Goal: Information Seeking & Learning: Understand process/instructions

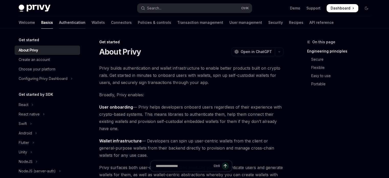
click at [59, 25] on link "Authentication" at bounding box center [72, 22] width 26 height 12
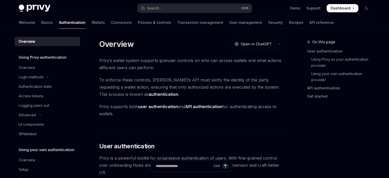
click at [91, 26] on link "Wallets" at bounding box center [97, 22] width 13 height 12
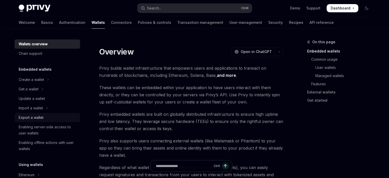
click at [29, 117] on div "Export a wallet" at bounding box center [31, 117] width 25 height 6
type textarea "*"
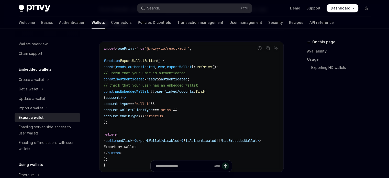
scroll to position [358, 0]
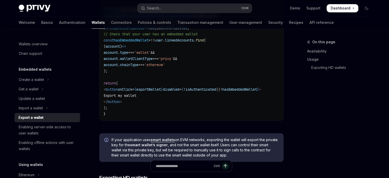
click at [154, 90] on span "exportWallet" at bounding box center [148, 89] width 25 height 5
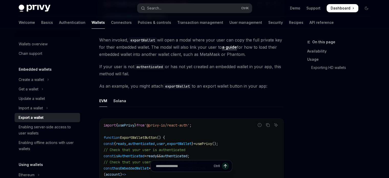
scroll to position [281, 0]
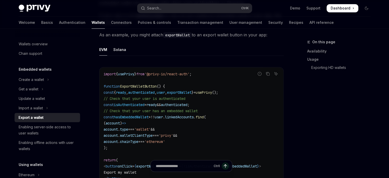
click at [144, 104] on span "isAuthenticated" at bounding box center [129, 104] width 31 height 5
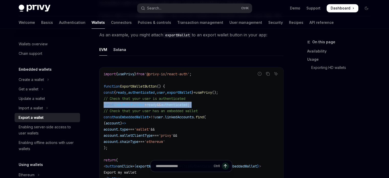
click at [144, 104] on span "isAuthenticated" at bounding box center [129, 104] width 31 height 5
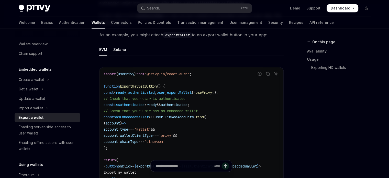
click at [154, 110] on span "// Check that your user has an embedded wallet" at bounding box center [150, 110] width 94 height 5
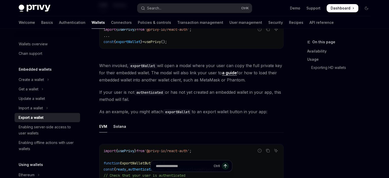
scroll to position [179, 0]
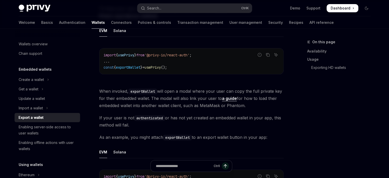
drag, startPoint x: 126, startPoint y: 70, endPoint x: 120, endPoint y: 64, distance: 8.7
click at [124, 68] on div "import { usePrivy } from '@privy-io/react-auth' ; ... const { exportWallet } = …" at bounding box center [191, 61] width 184 height 26
click at [120, 64] on code "import { usePrivy } from '@privy-io/react-auth' ; ... const { exportWallet } = …" at bounding box center [191, 61] width 176 height 18
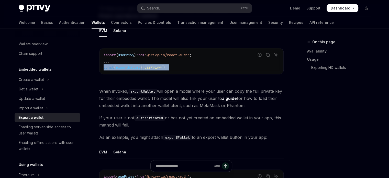
copy code "const { exportWallet } = usePrivy ();"
click at [150, 73] on div "import { usePrivy } from '@privy-io/react-auth' ; ... const { exportWallet } = …" at bounding box center [191, 61] width 184 height 26
click at [138, 68] on span "exportWallet" at bounding box center [128, 67] width 25 height 5
copy span "exportWallet"
